Goal: Task Accomplishment & Management: Complete application form

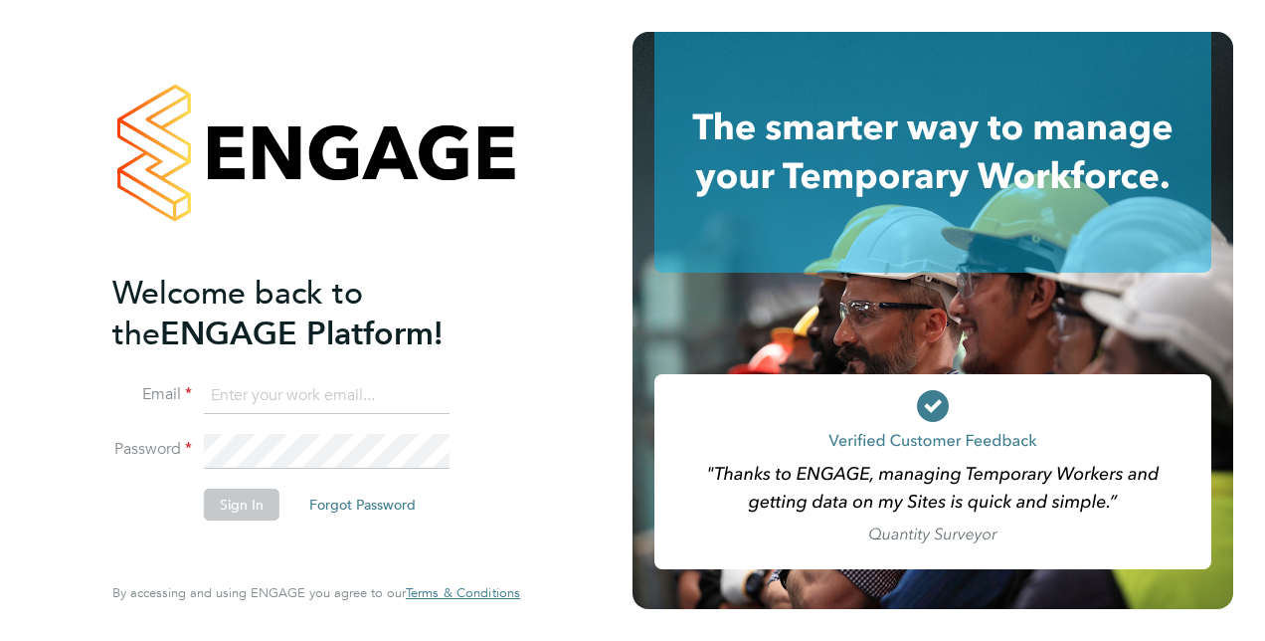
type input "rabelabm@gmail.com"
click at [251, 508] on button "Sign In" at bounding box center [242, 504] width 76 height 32
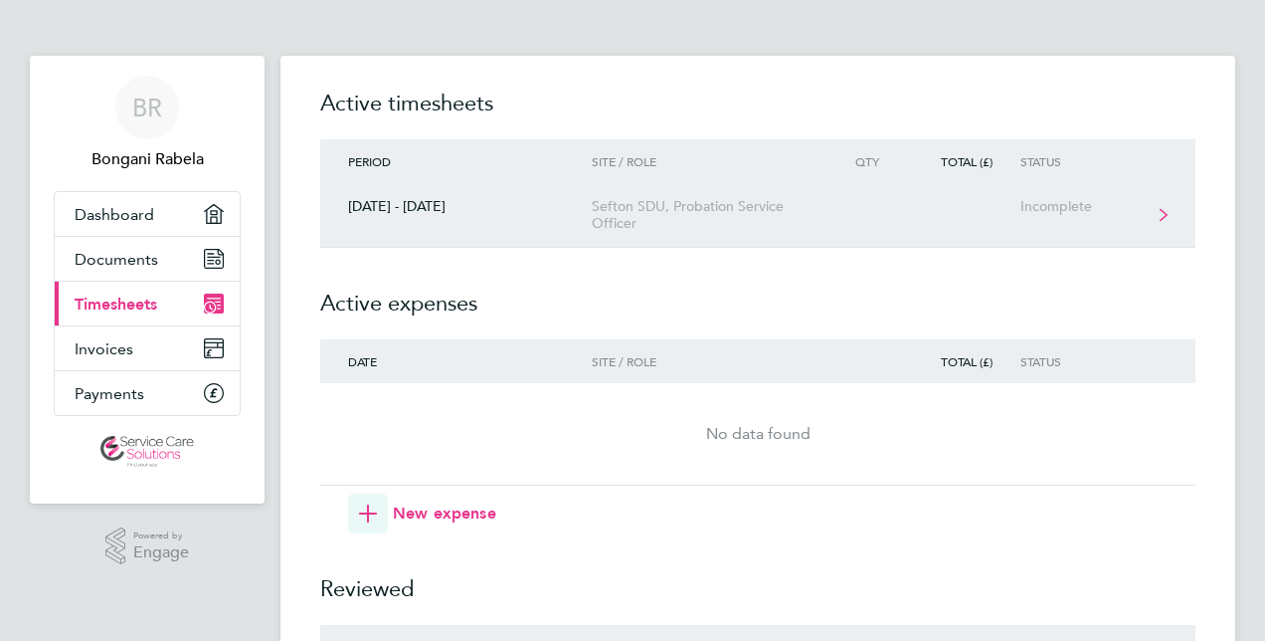
click at [661, 229] on div "Sefton SDU, Probation Service Officer" at bounding box center [706, 215] width 228 height 34
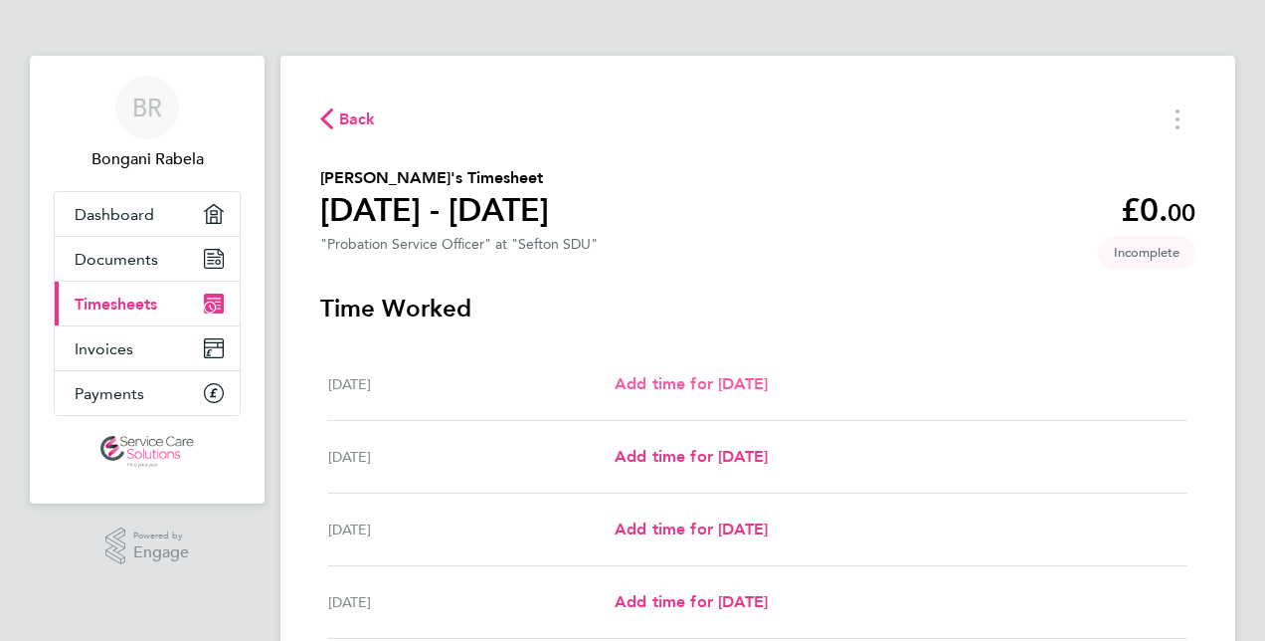
click at [642, 394] on link "Add time for [DATE]" at bounding box center [691, 384] width 153 height 24
select select "30"
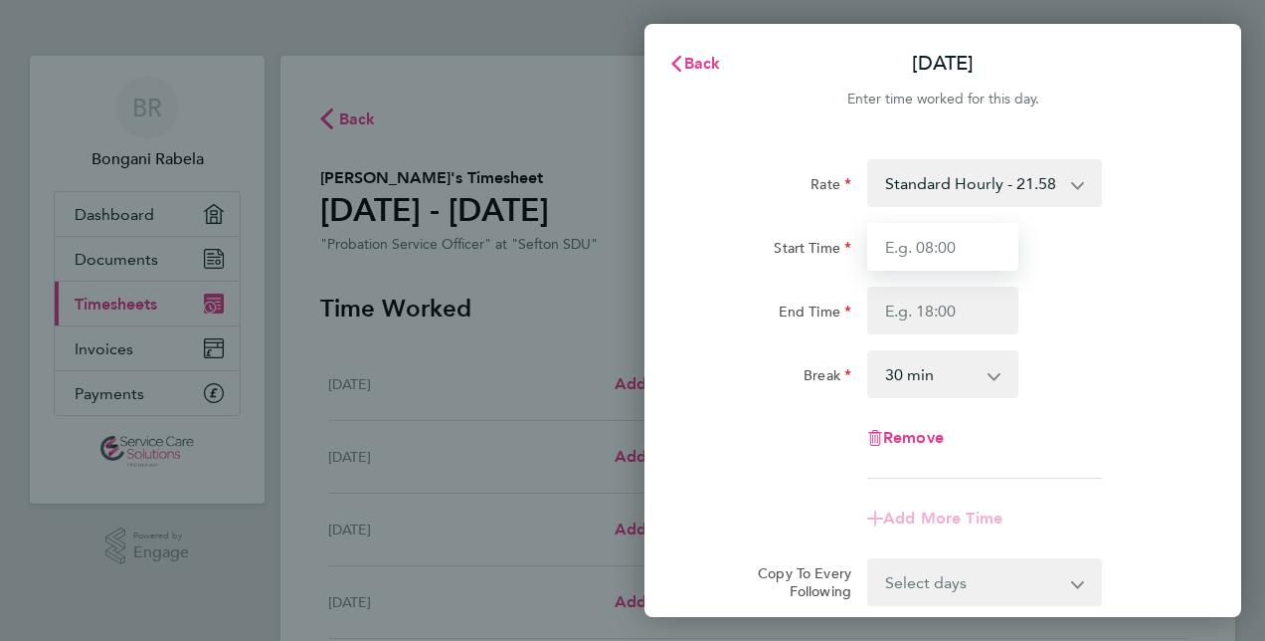
click at [954, 259] on input "Start Time" at bounding box center [942, 247] width 151 height 48
type input "09:00"
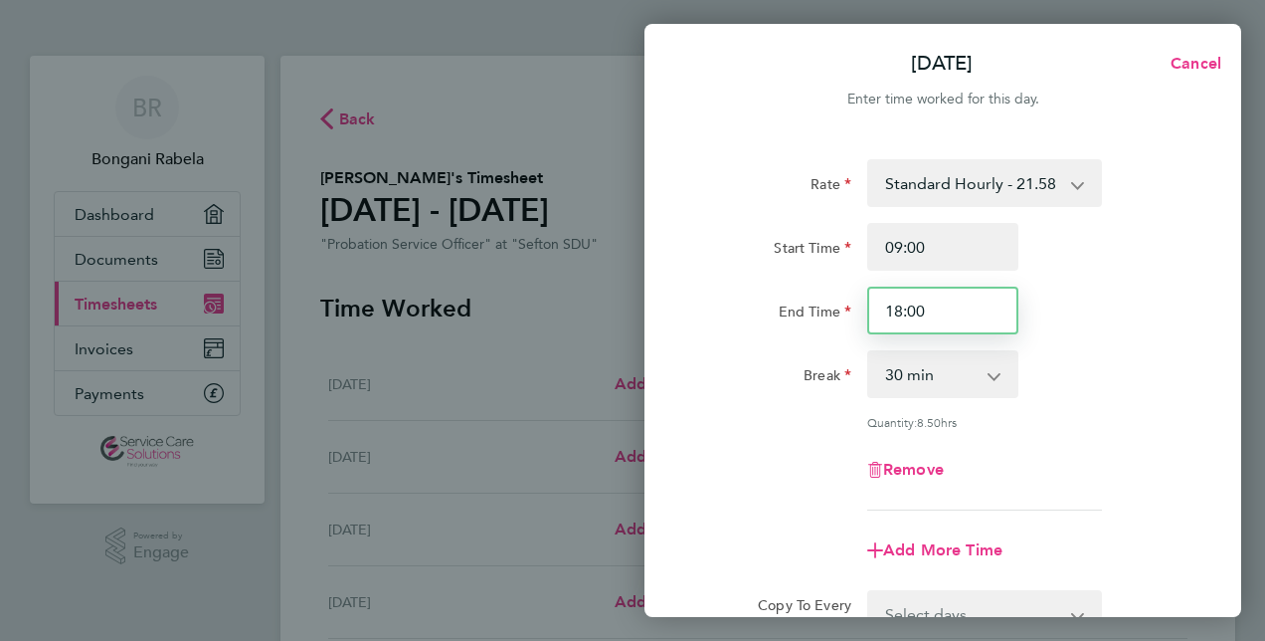
click at [917, 319] on input "18:00" at bounding box center [942, 310] width 151 height 48
click at [901, 311] on input "18:00" at bounding box center [942, 310] width 151 height 48
drag, startPoint x: 888, startPoint y: 313, endPoint x: 916, endPoint y: 301, distance: 30.3
click at [915, 300] on input "18:00" at bounding box center [942, 310] width 151 height 48
type input "0"
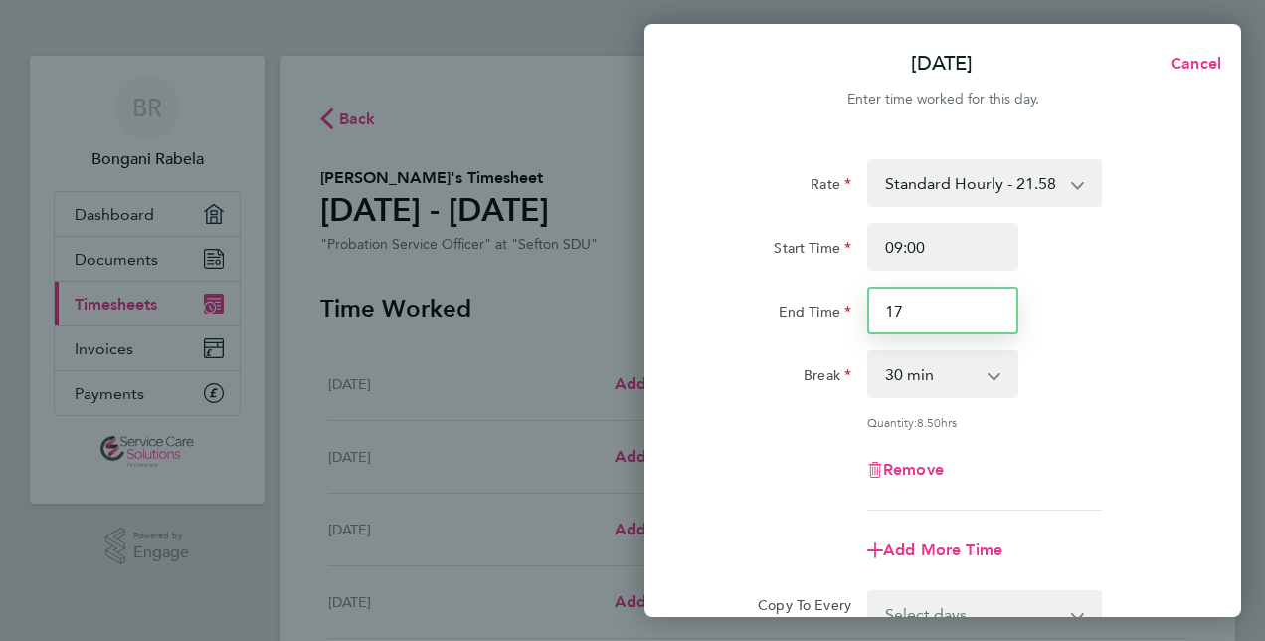
type input "17:00"
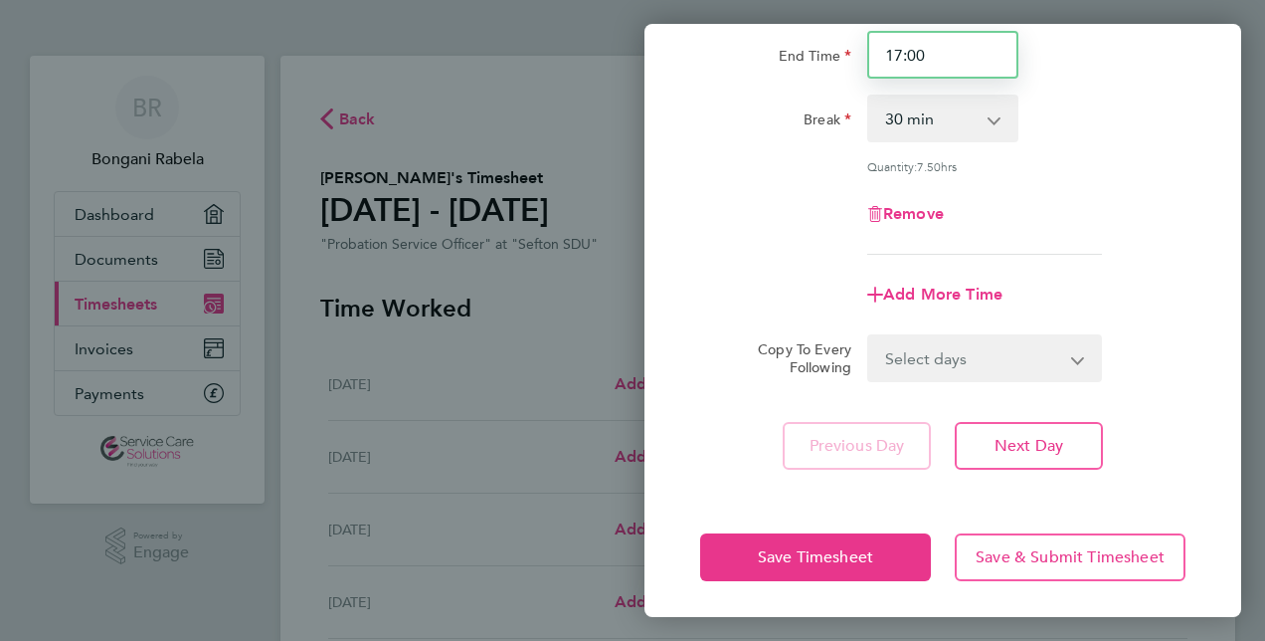
scroll to position [258, 0]
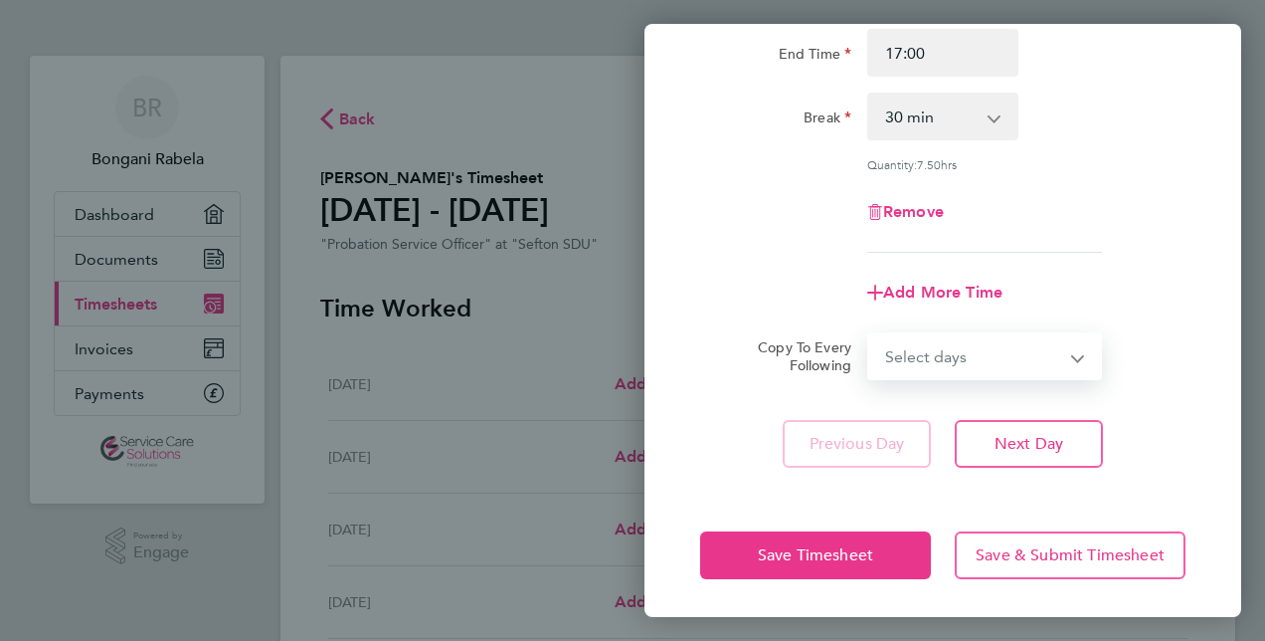
click at [1074, 359] on select "Select days Day Weekday (Mon-Fri) Weekend (Sat-Sun) [DATE] [DATE] [DATE] [DATE]…" at bounding box center [973, 356] width 209 height 44
select select "WEEKDAY"
click at [869, 334] on select "Select days Day Weekday (Mon-Fri) Weekend (Sat-Sun) [DATE] [DATE] [DATE] [DATE]…" at bounding box center [973, 356] width 209 height 44
select select "[DATE]"
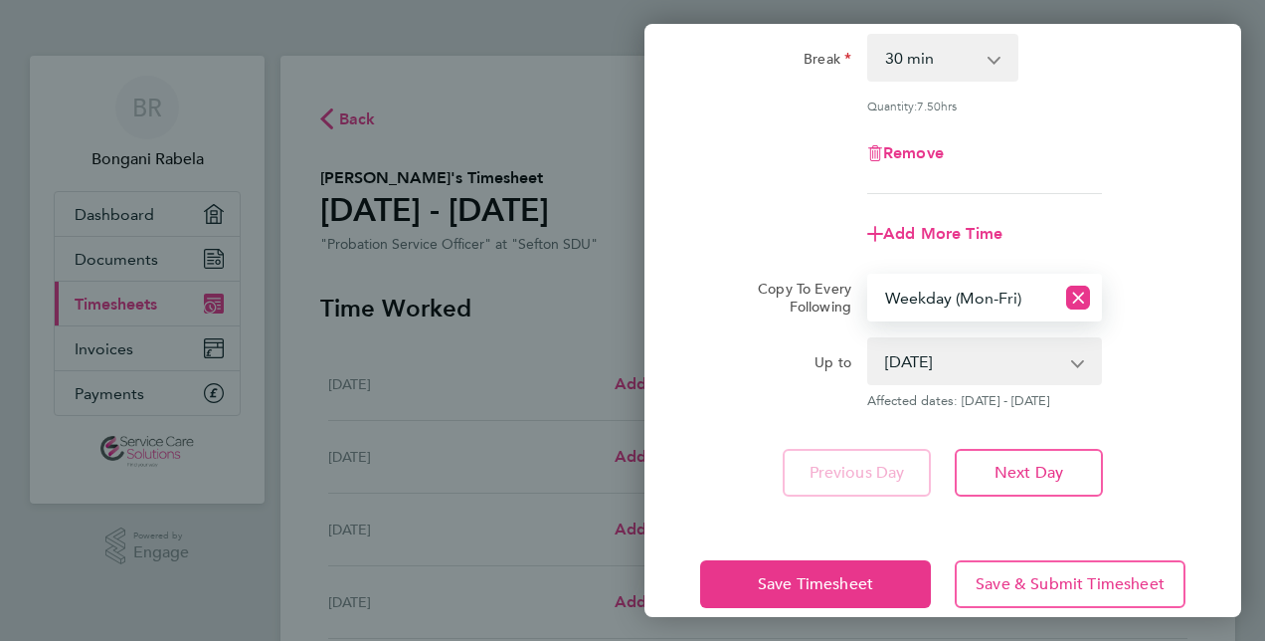
scroll to position [345, 0]
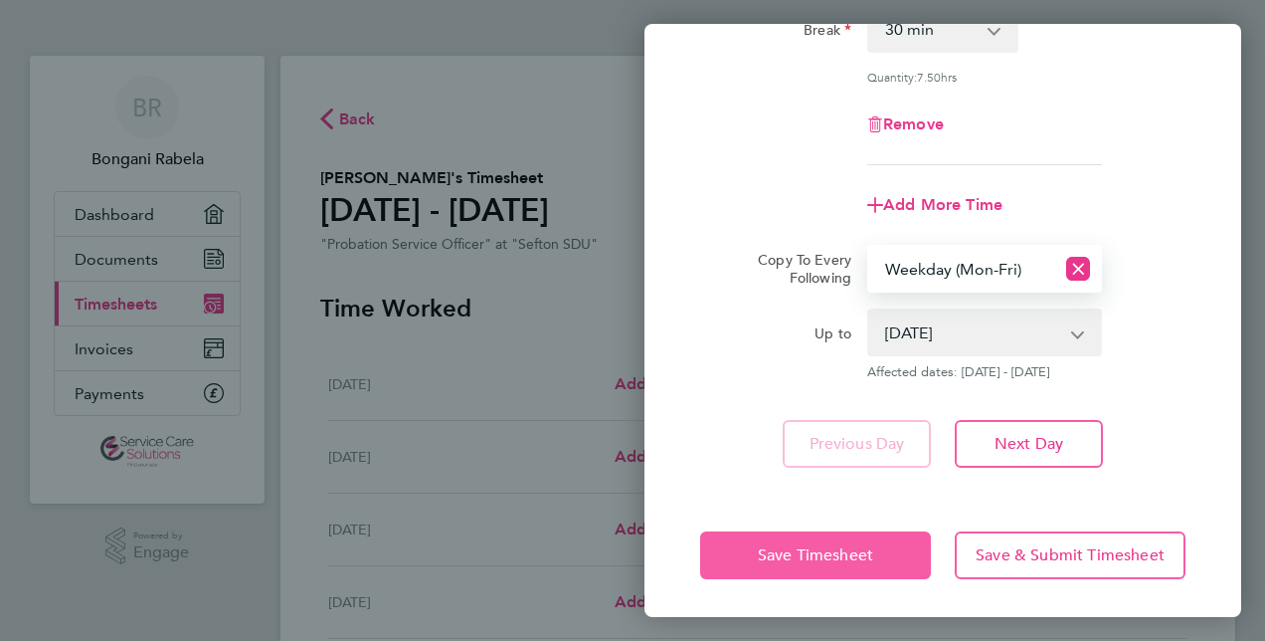
click at [831, 552] on span "Save Timesheet" at bounding box center [815, 555] width 115 height 20
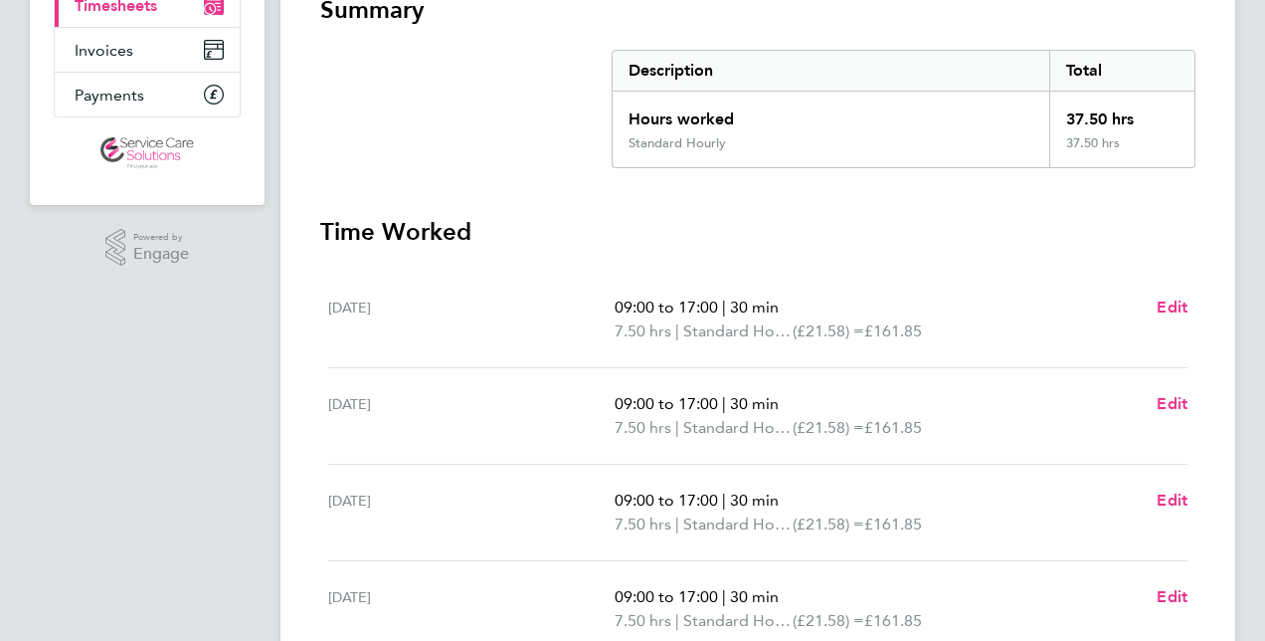
scroll to position [497, 0]
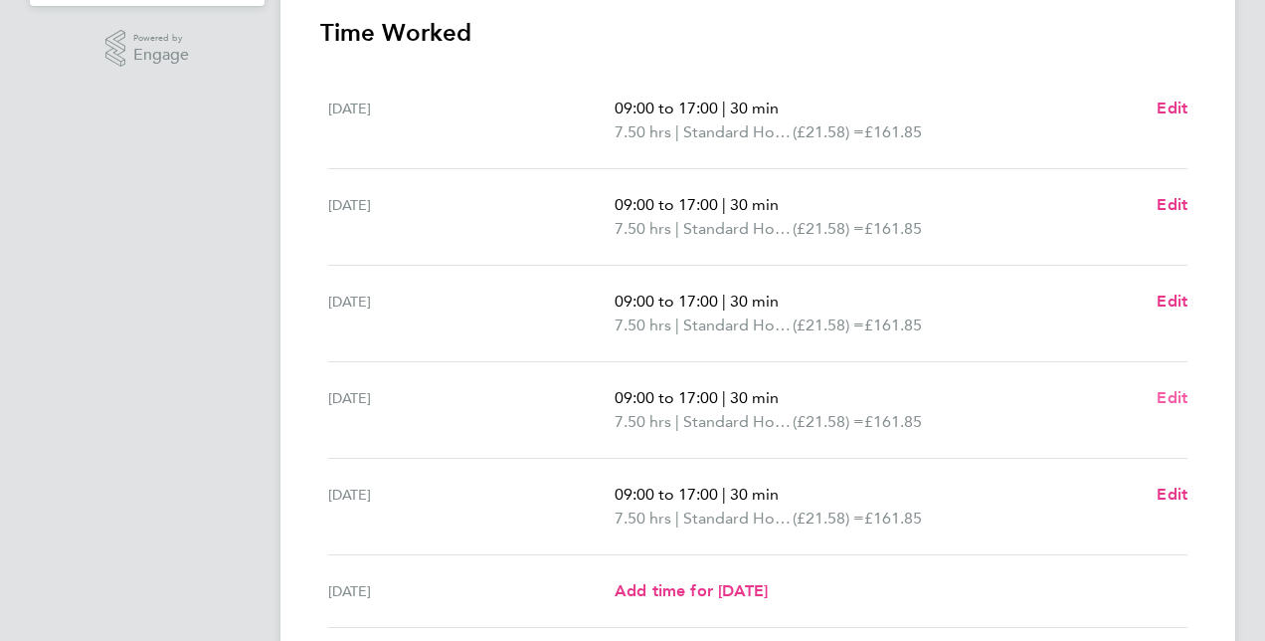
click at [1162, 398] on span "Edit" at bounding box center [1172, 397] width 31 height 19
select select "30"
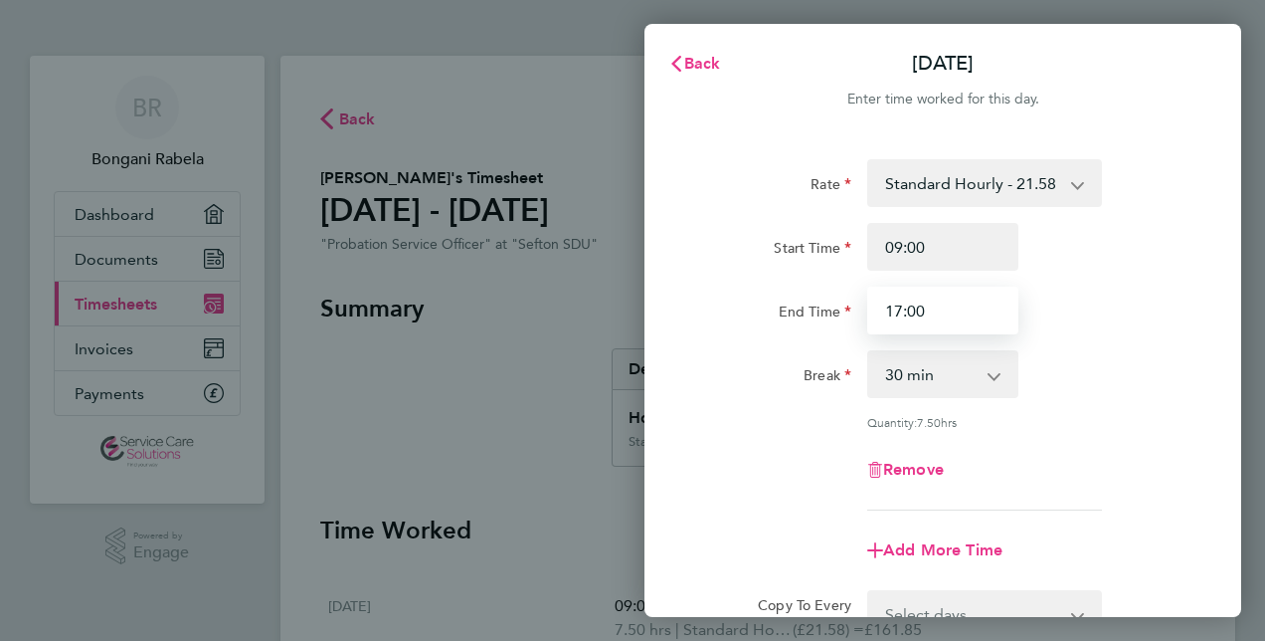
click at [922, 307] on input "17:00" at bounding box center [942, 310] width 151 height 48
type input "1"
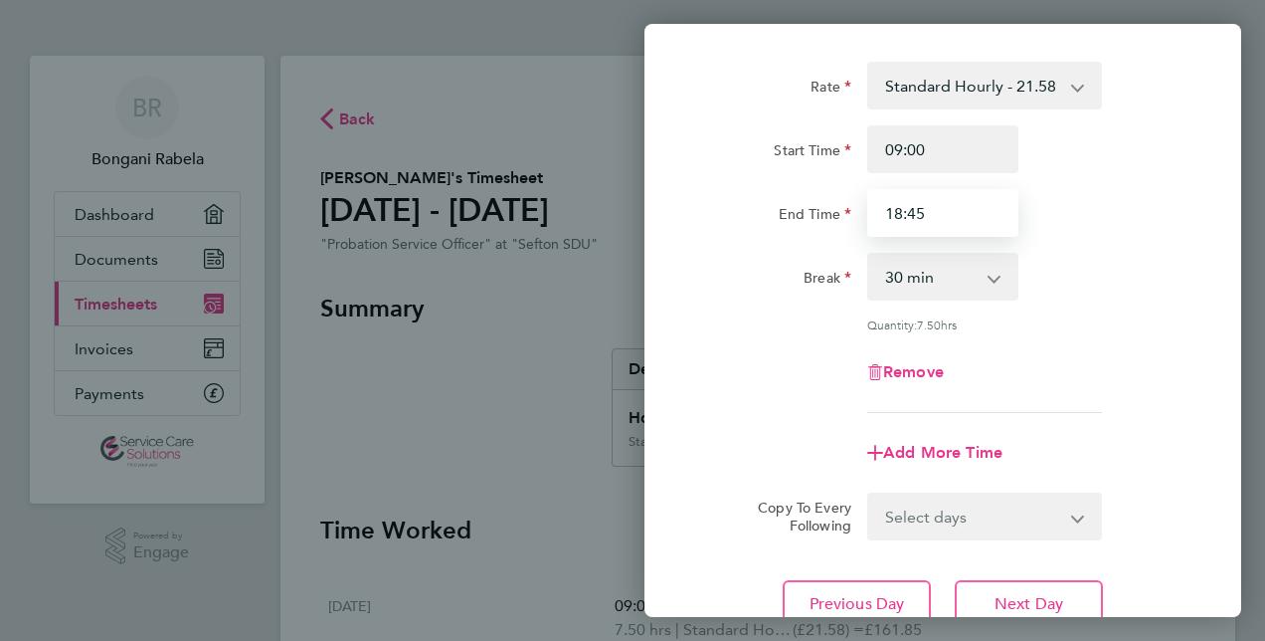
scroll to position [258, 0]
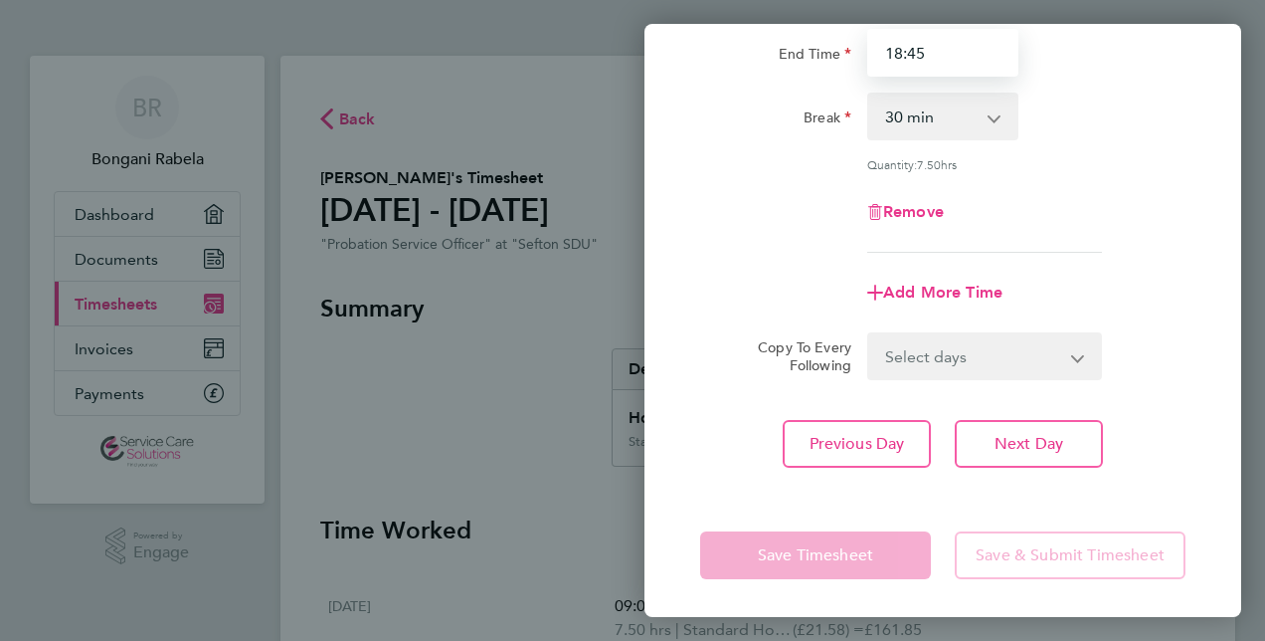
type input "18:45"
click at [804, 564] on app-form-button "Save Timesheet" at bounding box center [821, 555] width 243 height 48
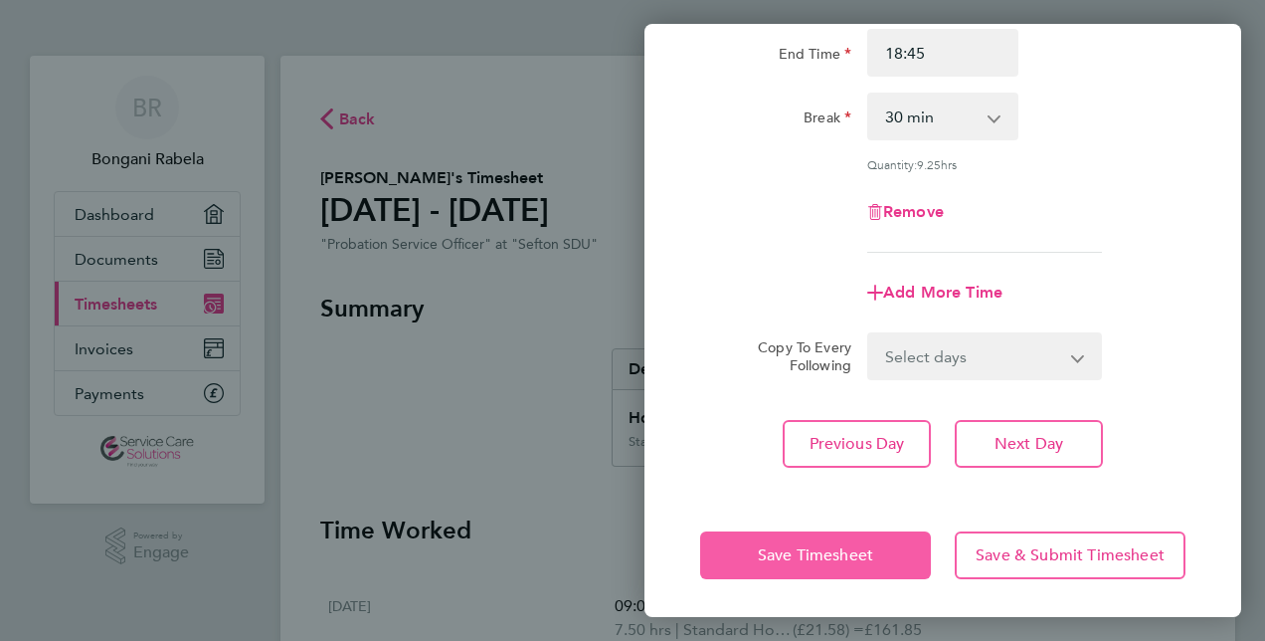
click at [806, 558] on span "Save Timesheet" at bounding box center [815, 555] width 115 height 20
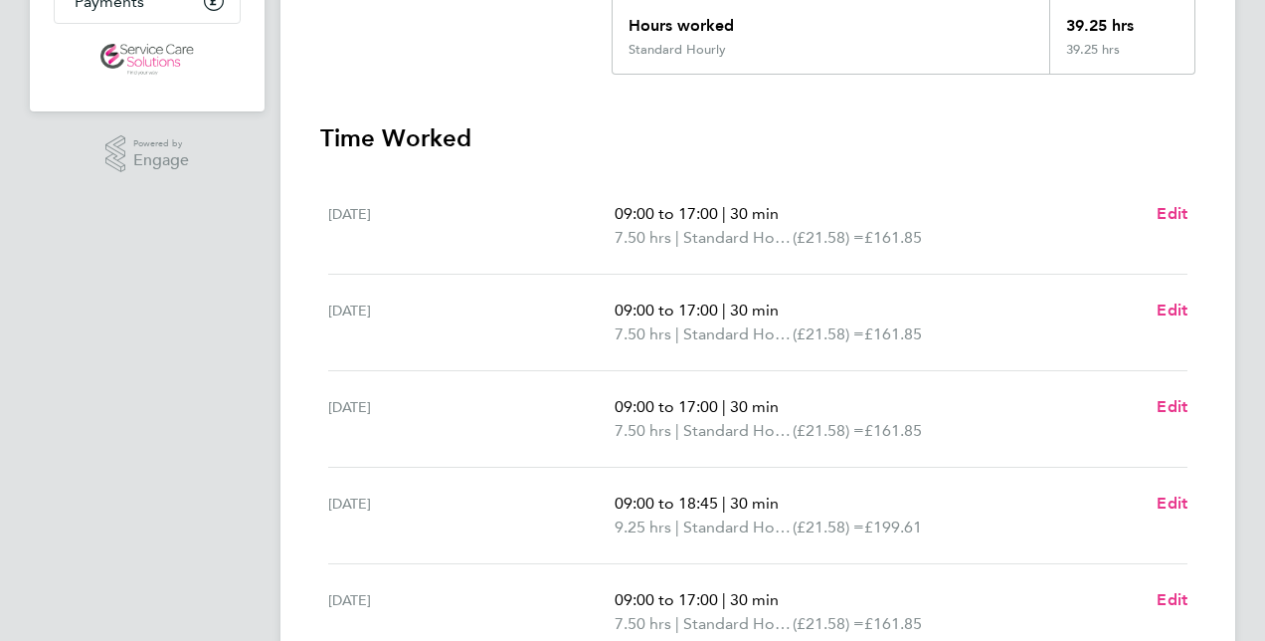
scroll to position [497, 0]
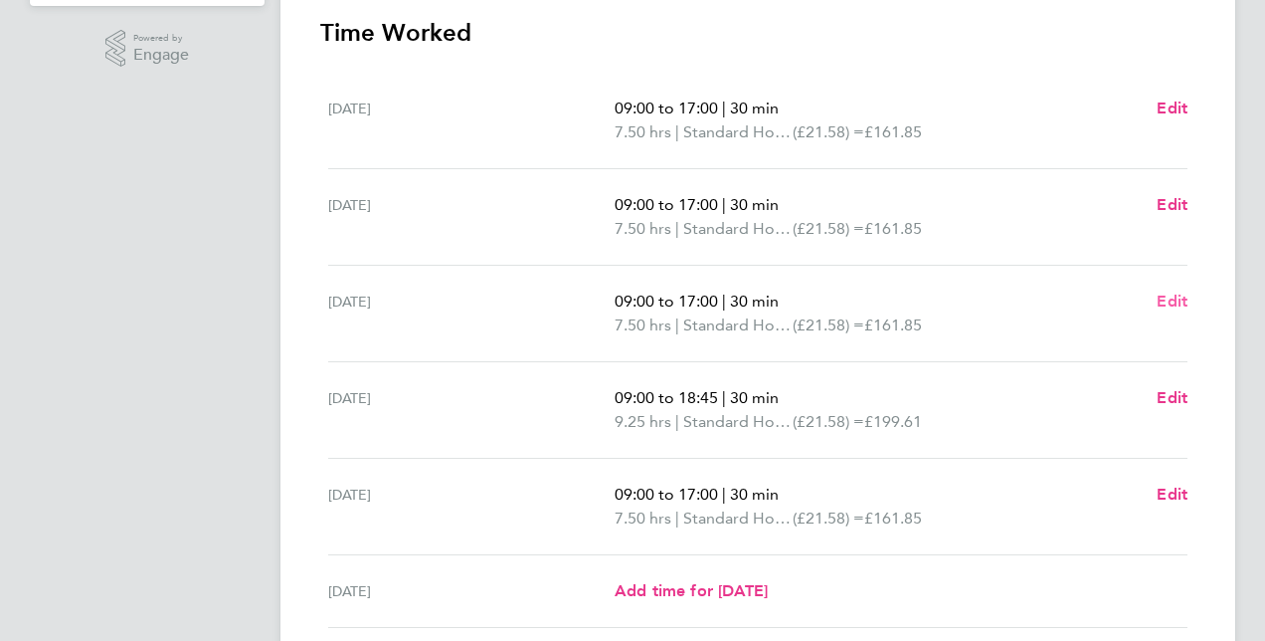
click at [1159, 300] on span "Edit" at bounding box center [1172, 300] width 31 height 19
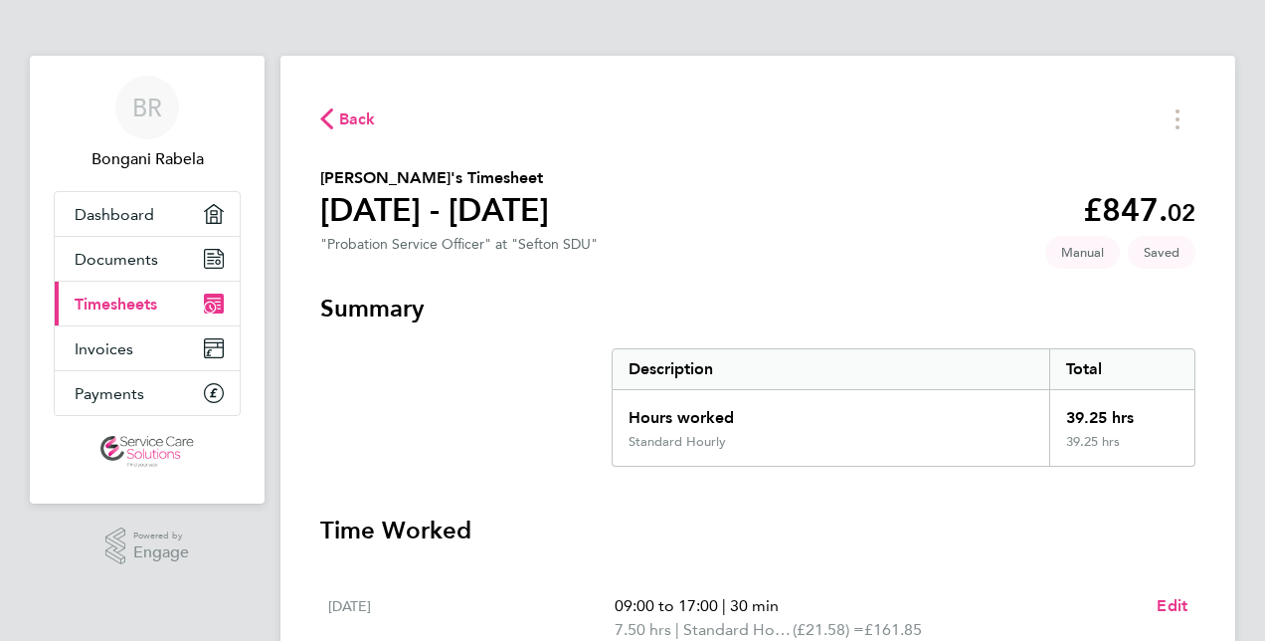
select select "30"
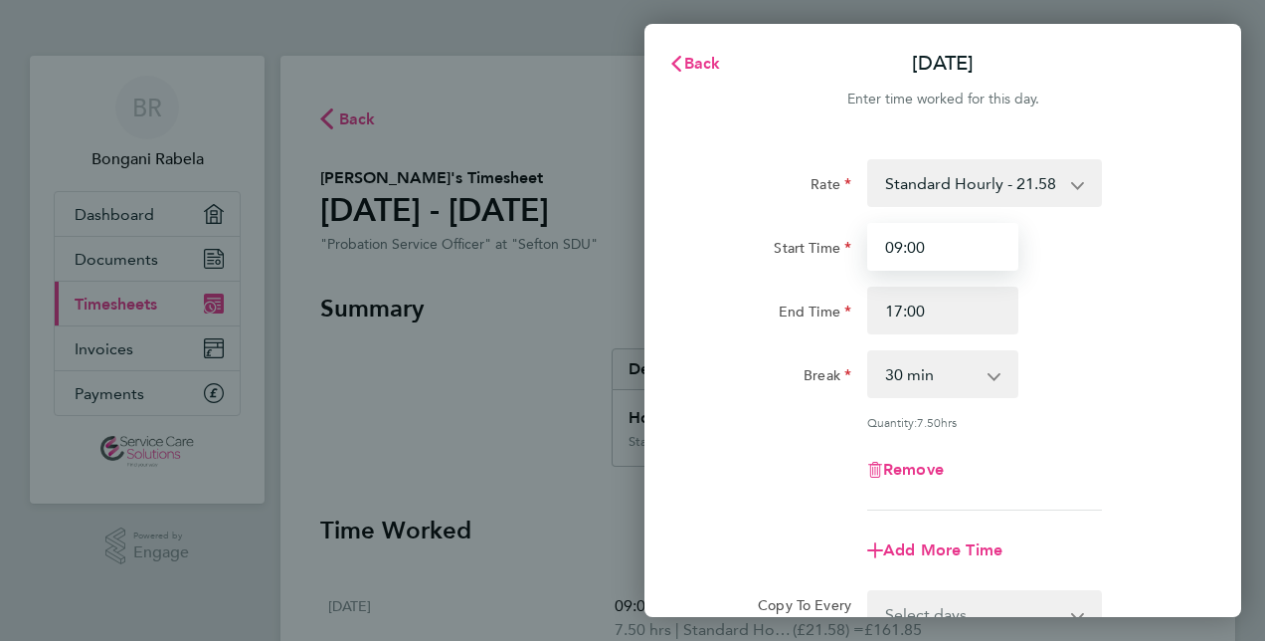
click at [928, 245] on input "09:00" at bounding box center [942, 247] width 151 height 48
type input "0"
type input "08:30"
click at [1094, 267] on div "Start Time 08:30" at bounding box center [942, 247] width 501 height 48
click at [449, 425] on div "[DATE] Cancel Enter time worked for this day. Rate Standard Hourly - 21.58 Star…" at bounding box center [632, 320] width 1265 height 641
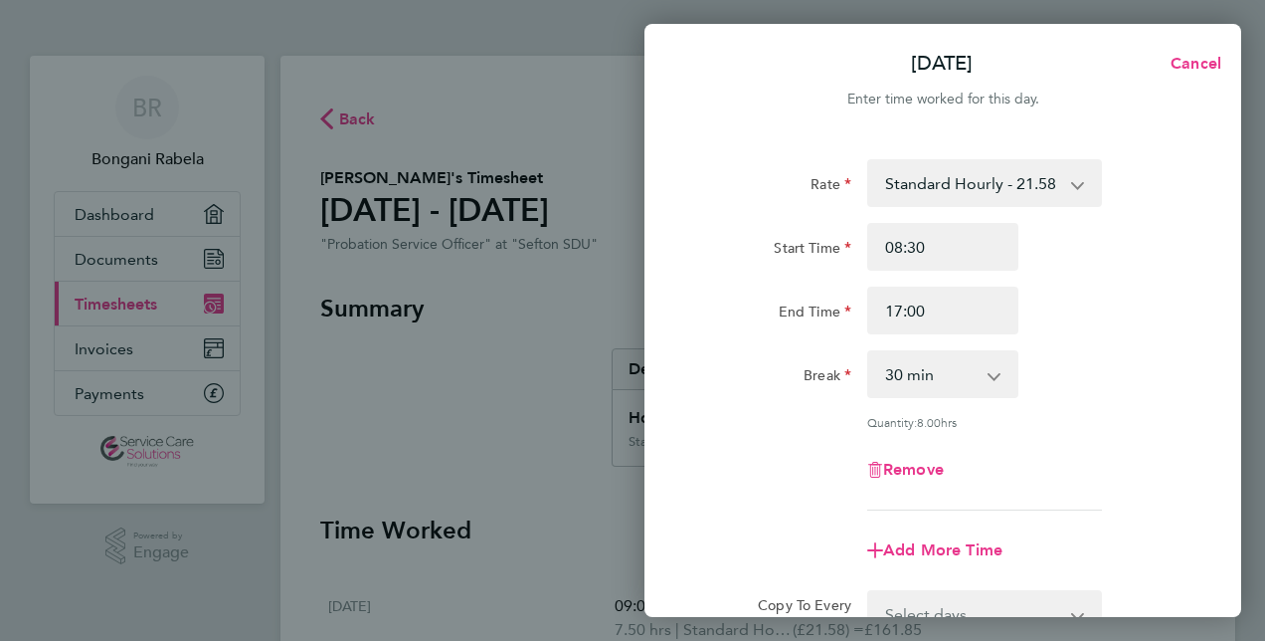
click at [384, 432] on div "[DATE] Cancel Enter time worked for this day. Rate Standard Hourly - 21.58 Star…" at bounding box center [632, 320] width 1265 height 641
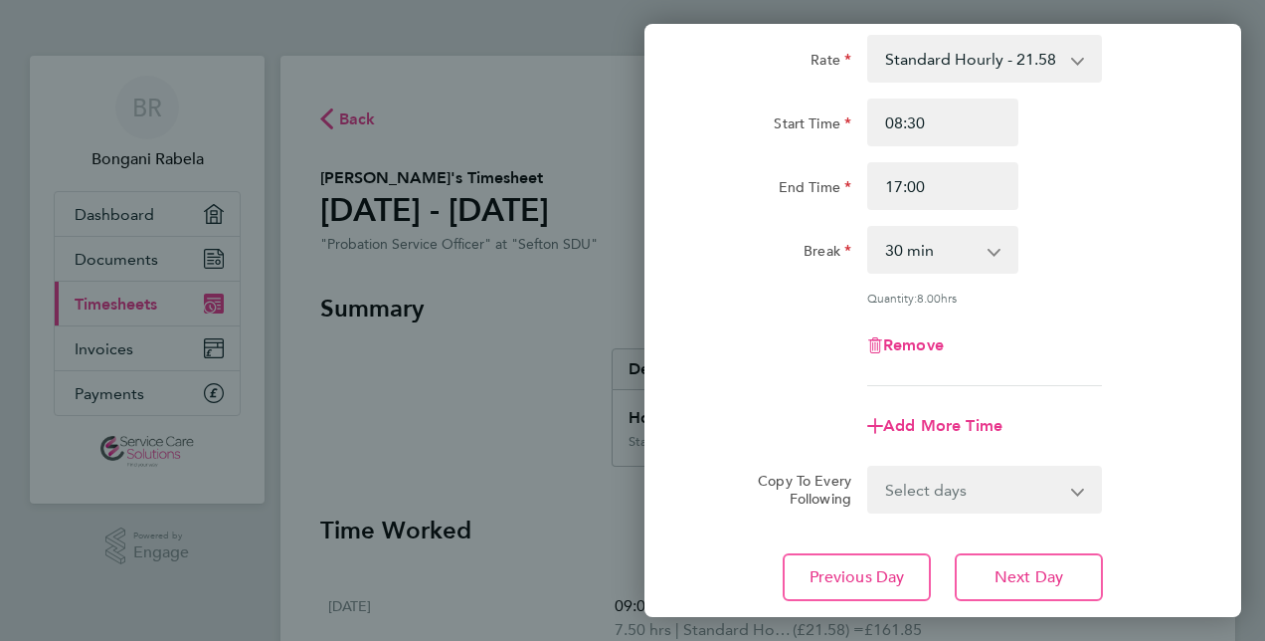
scroll to position [258, 0]
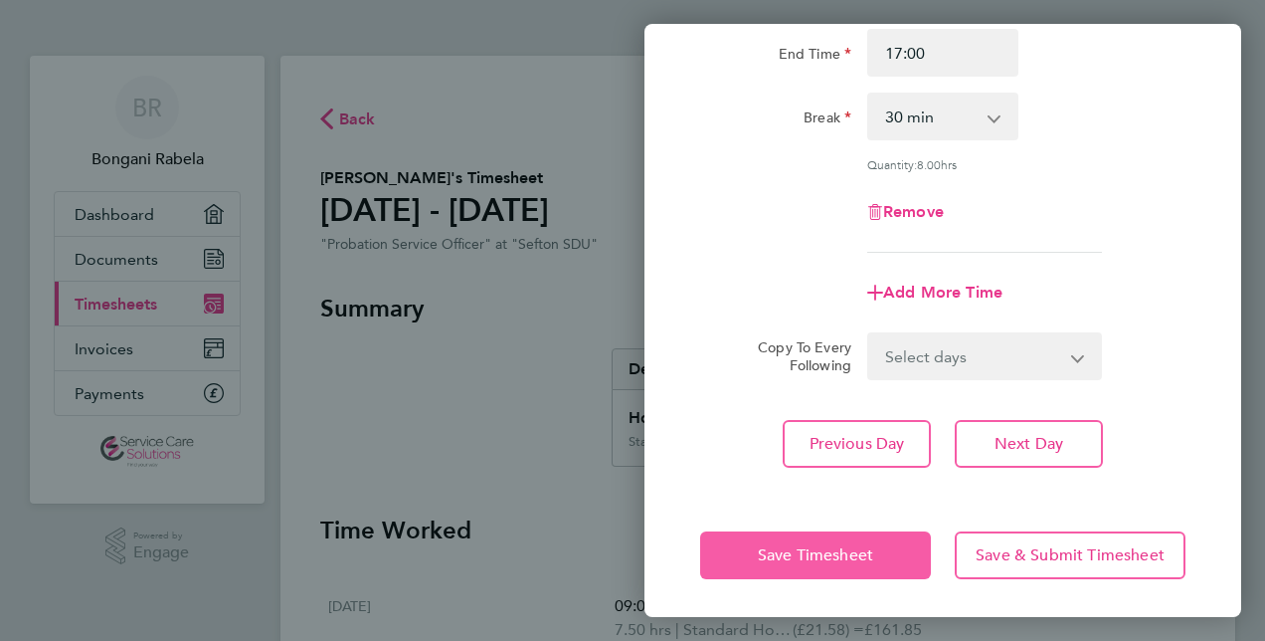
click at [796, 555] on span "Save Timesheet" at bounding box center [815, 555] width 115 height 20
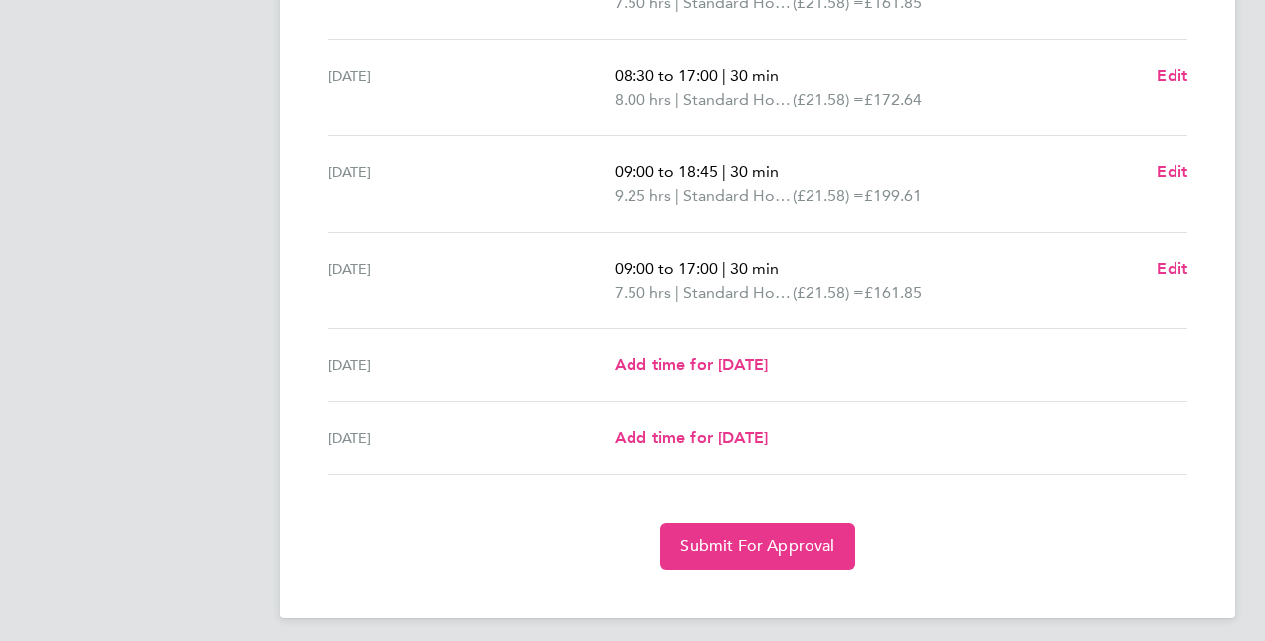
scroll to position [729, 0]
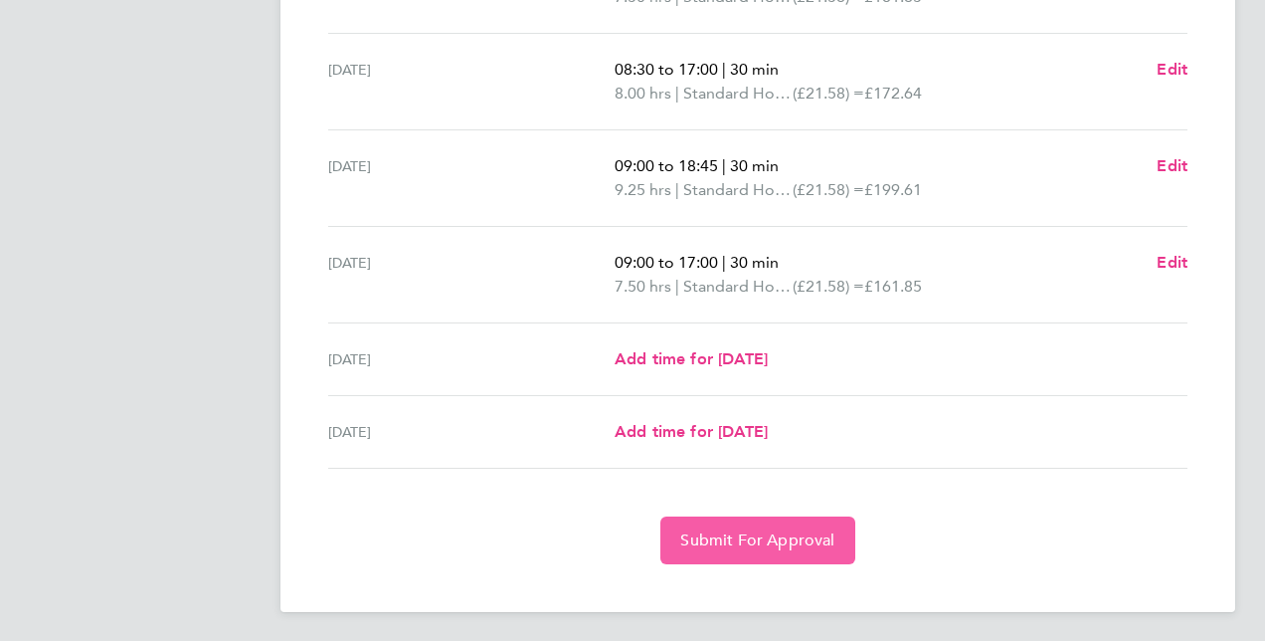
click at [785, 536] on span "Submit For Approval" at bounding box center [757, 540] width 154 height 20
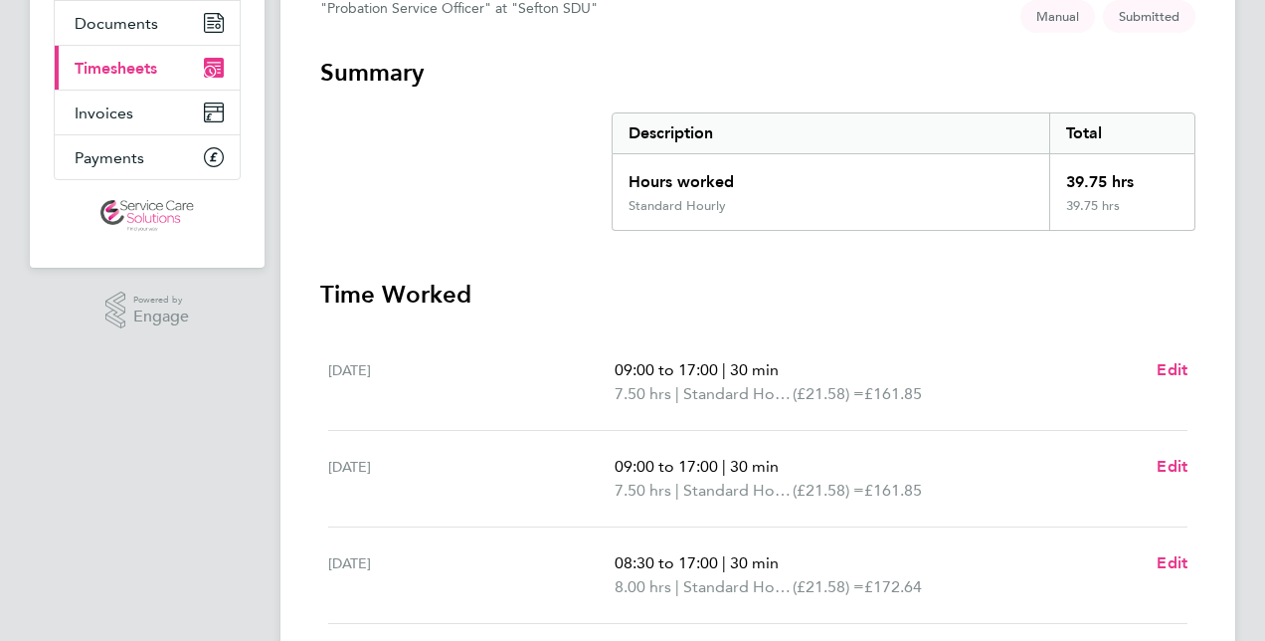
scroll to position [0, 0]
